Goal: Task Accomplishment & Management: Manage account settings

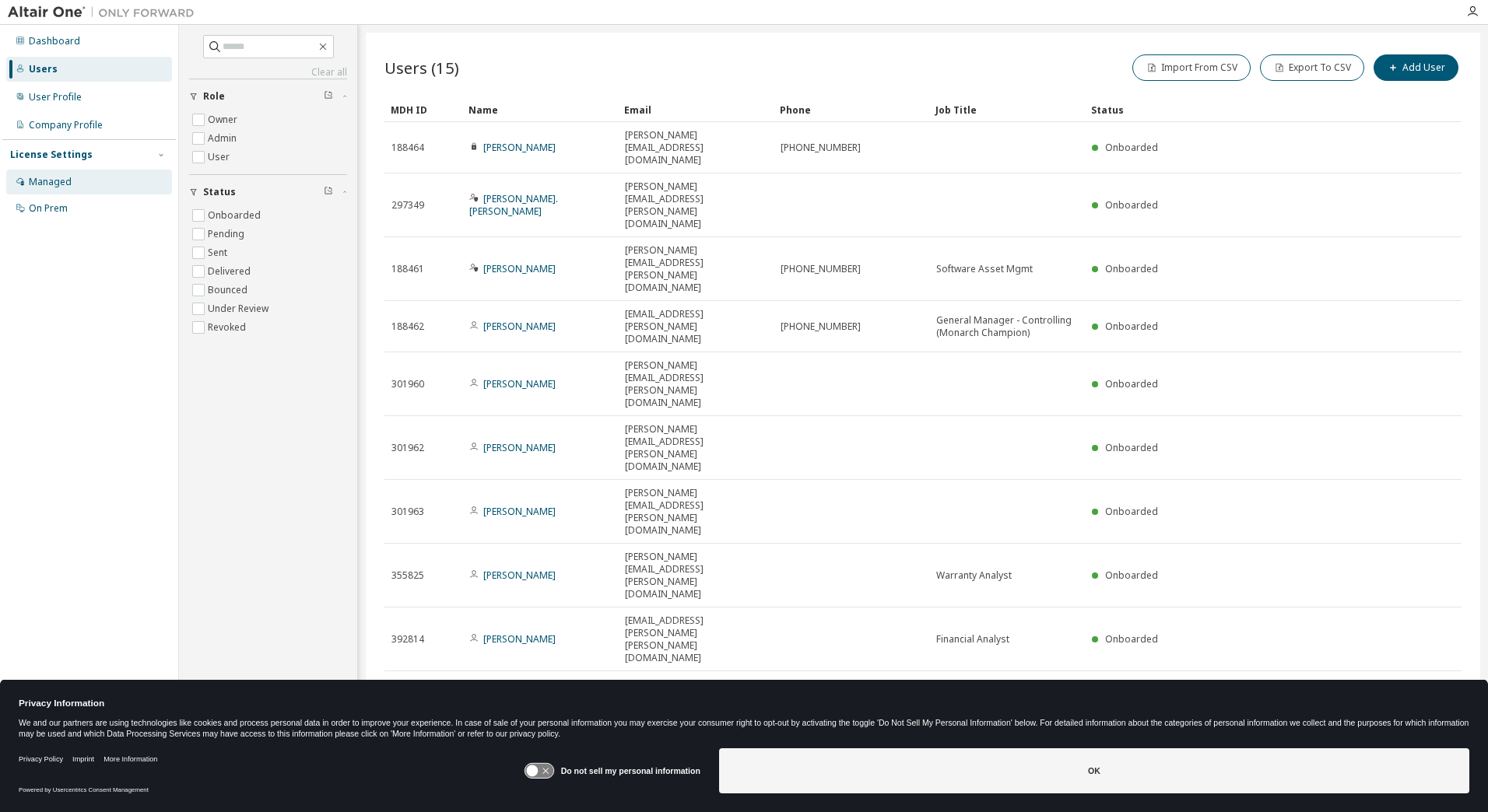
click at [89, 186] on div "Managed" at bounding box center [89, 181] width 165 height 25
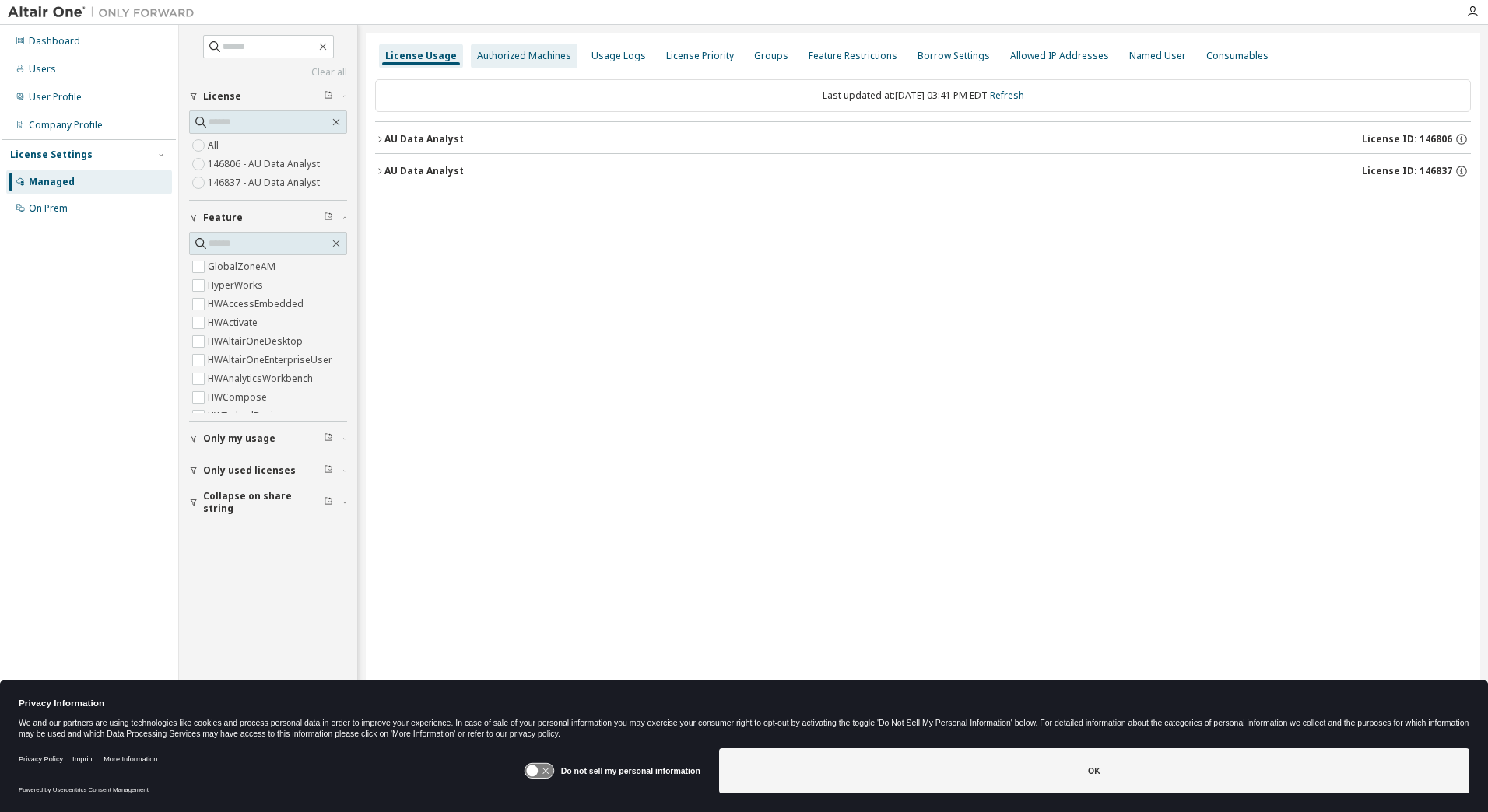
click at [508, 55] on div "Authorized Machines" at bounding box center [524, 56] width 95 height 13
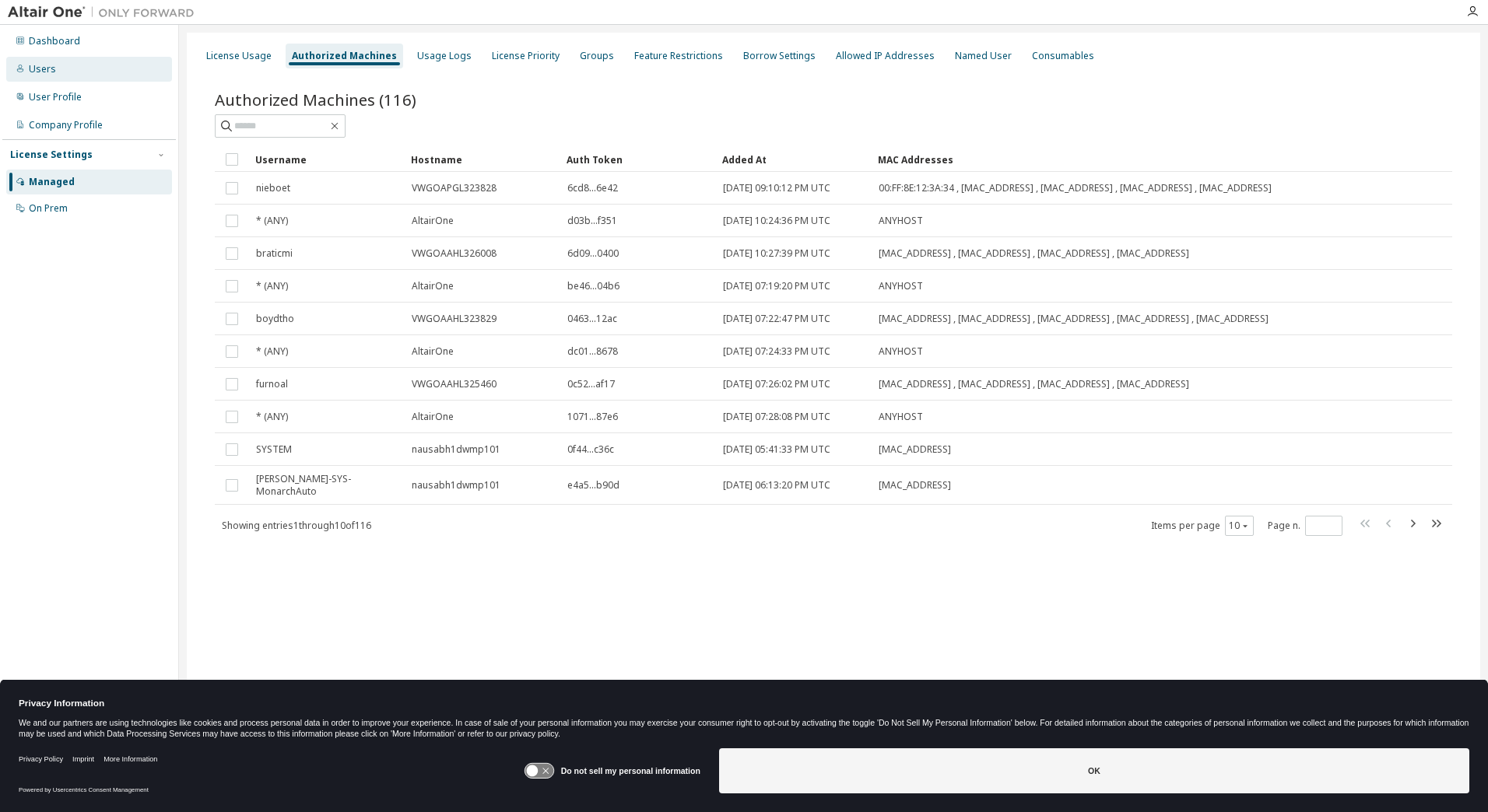
click at [98, 70] on div "Users" at bounding box center [89, 69] width 165 height 25
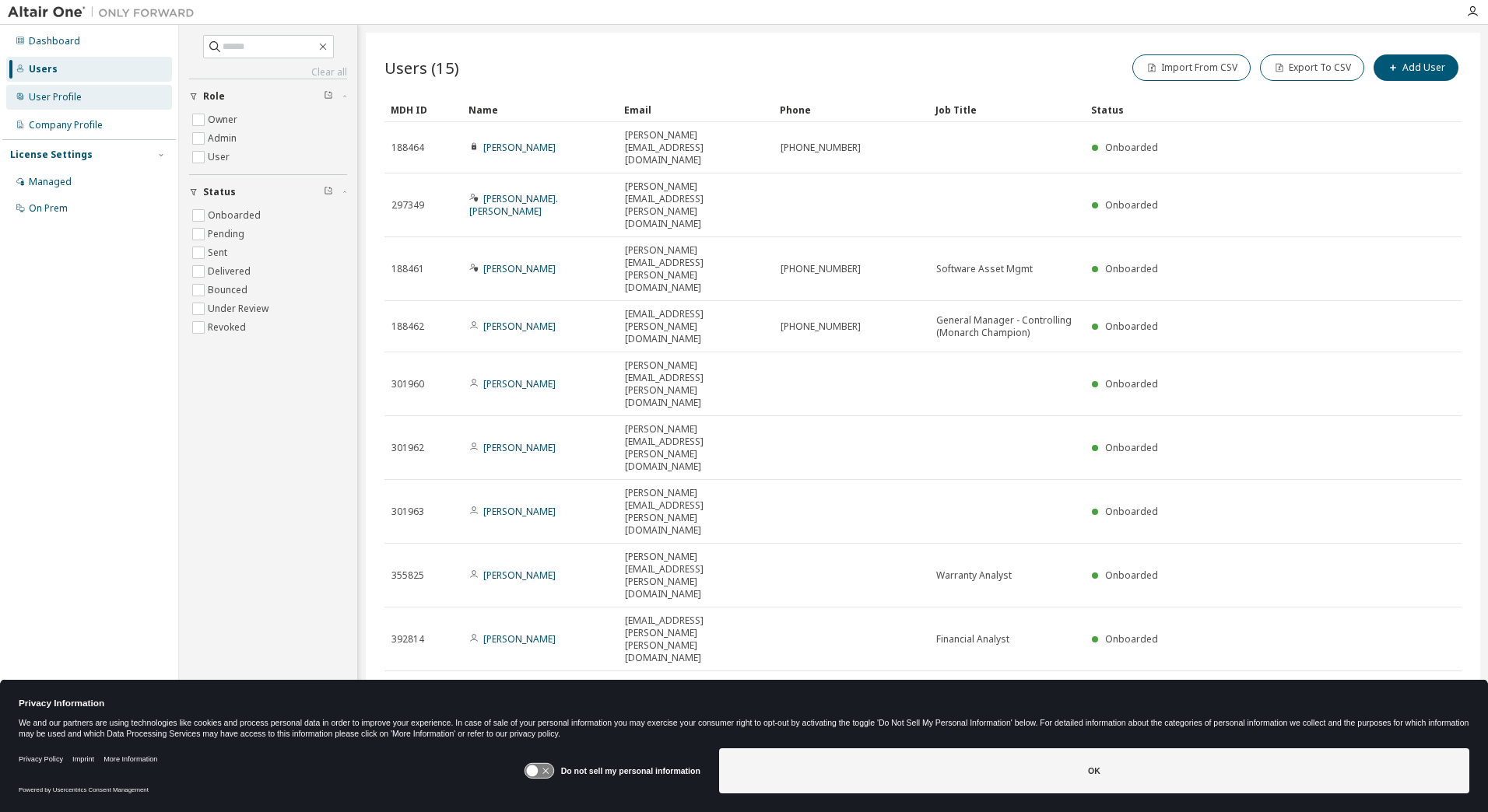
click at [61, 92] on div "User Profile" at bounding box center [55, 97] width 53 height 13
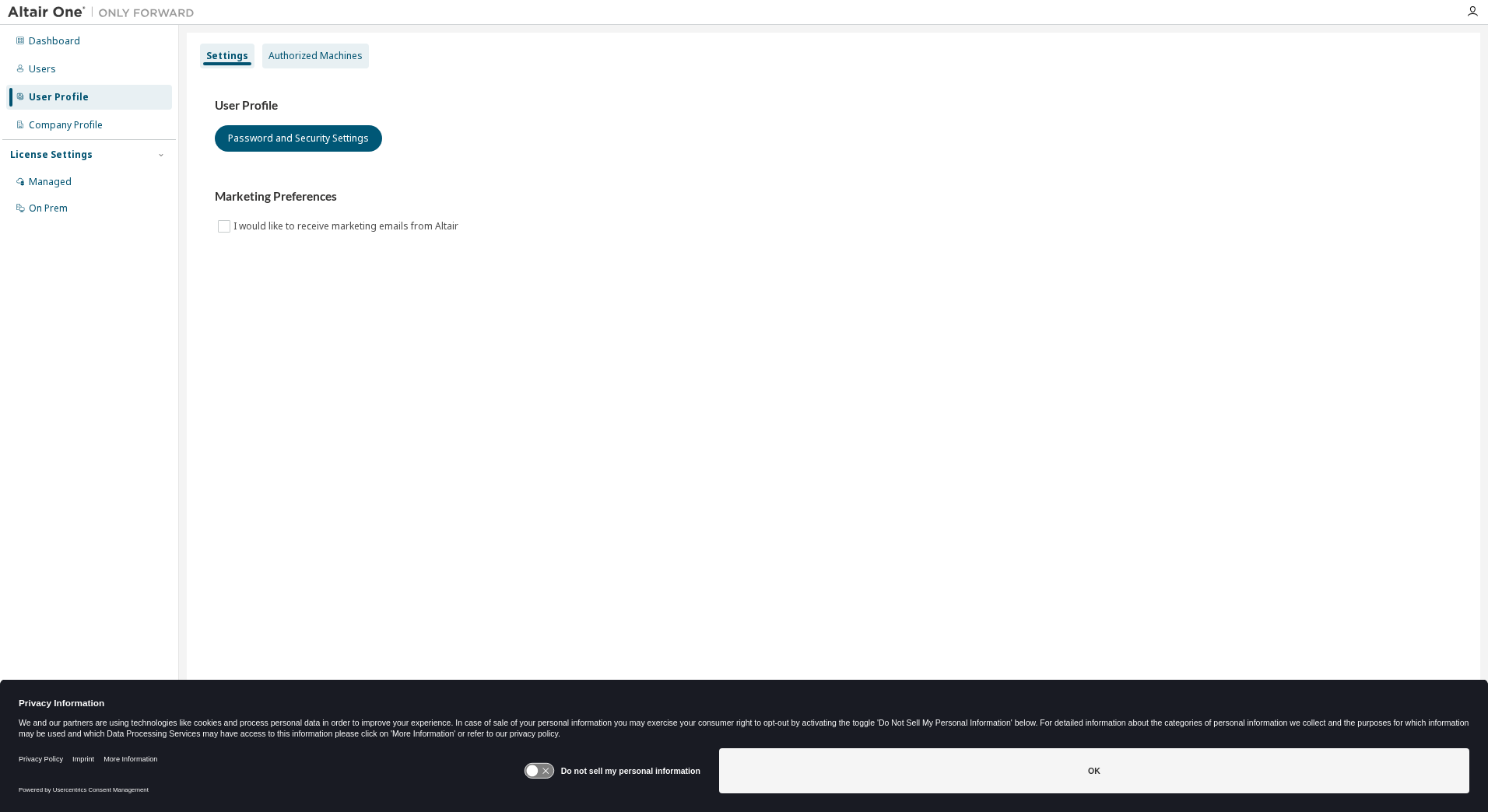
click at [317, 59] on div "Authorized Machines" at bounding box center [316, 56] width 95 height 13
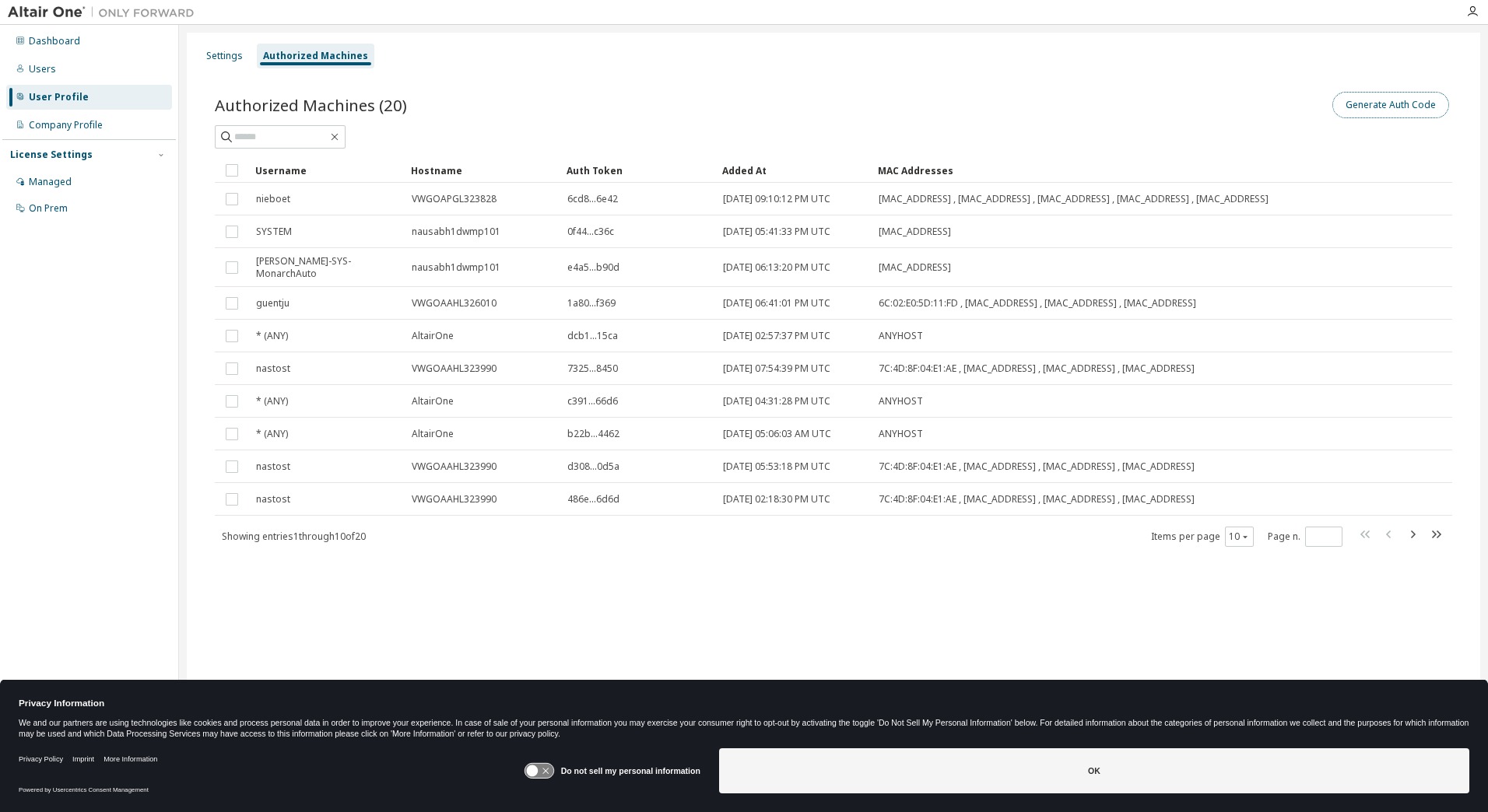
click at [1430, 98] on button "Generate Auth Code" at bounding box center [1389, 104] width 116 height 27
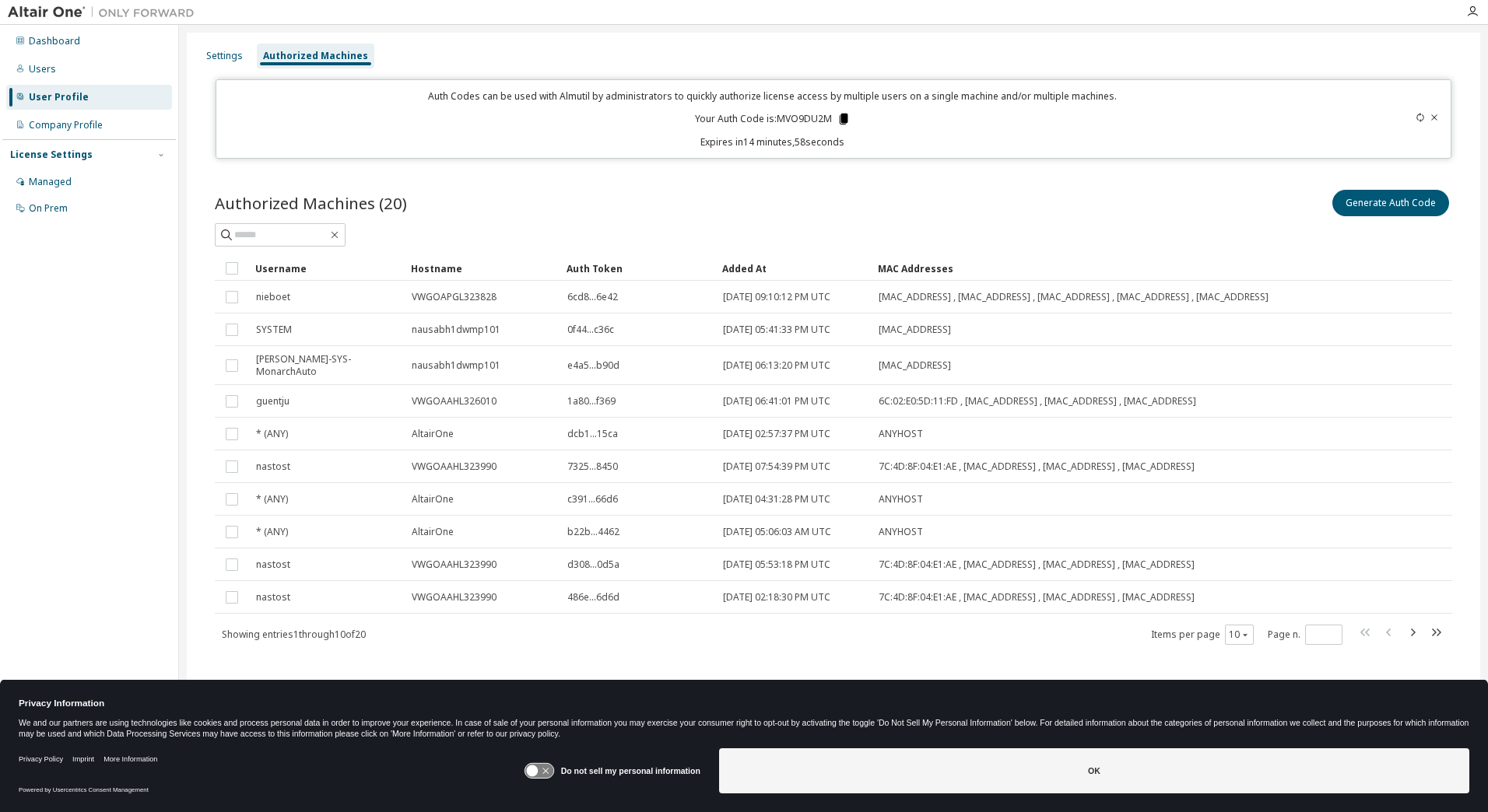
click at [842, 123] on icon at bounding box center [843, 118] width 9 height 11
